Goal: Check status

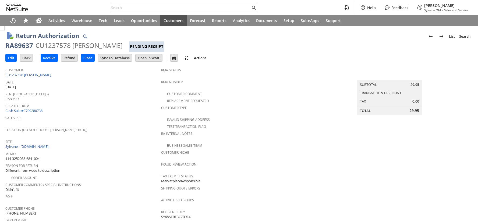
click at [50, 45] on div "CU1237578 Ruth Customer" at bounding box center [79, 45] width 87 height 9
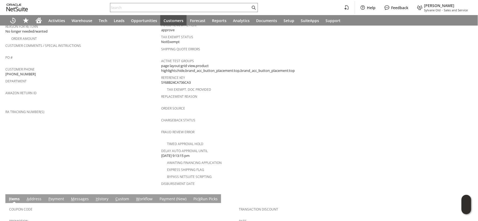
scroll to position [215, 0]
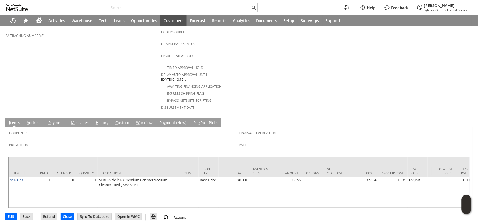
click at [58, 120] on link "P ayment" at bounding box center [56, 123] width 18 height 6
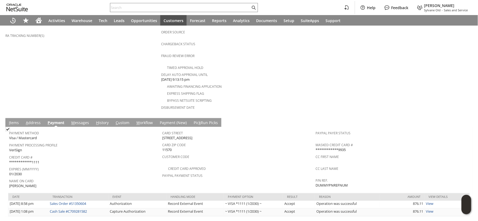
click at [12, 120] on link "I tems" at bounding box center [14, 123] width 13 height 6
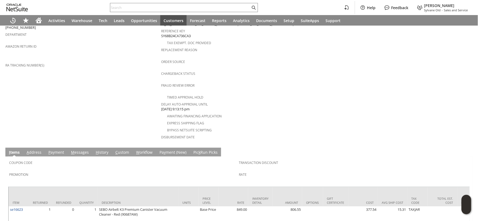
scroll to position [185, 0]
click at [102, 150] on link "H istory" at bounding box center [101, 153] width 15 height 6
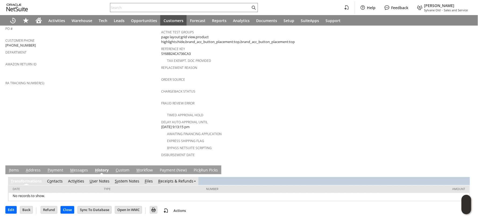
scroll to position [157, 0]
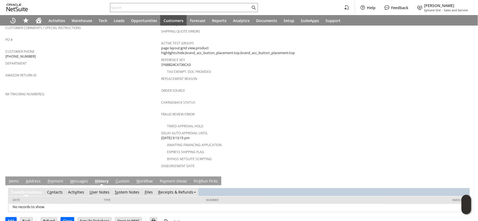
click at [133, 190] on link "S ystem Notes" at bounding box center [127, 192] width 24 height 5
click at [130, 190] on link "S ystem Notes" at bounding box center [127, 192] width 24 height 5
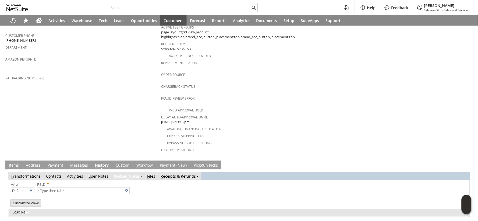
scroll to position [176, 0]
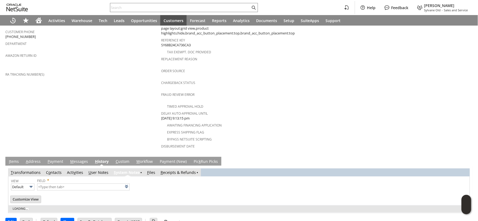
type input "1 to 25 of 78"
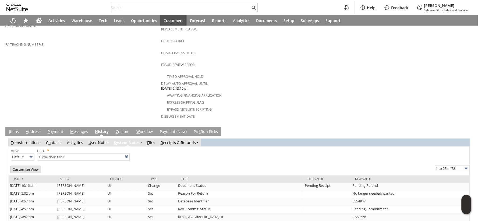
scroll to position [236, 0]
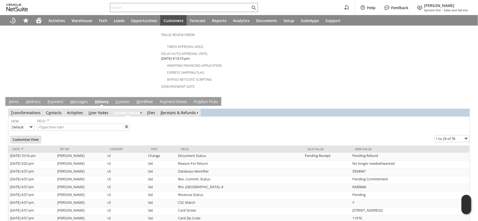
click at [15, 99] on link "I tems" at bounding box center [14, 102] width 13 height 6
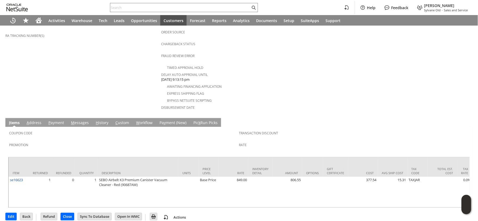
scroll to position [6, 0]
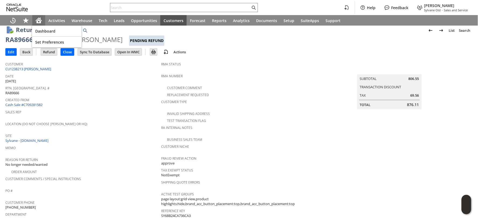
click at [39, 23] on icon "Home" at bounding box center [39, 20] width 6 height 6
